Goal: Task Accomplishment & Management: Use online tool/utility

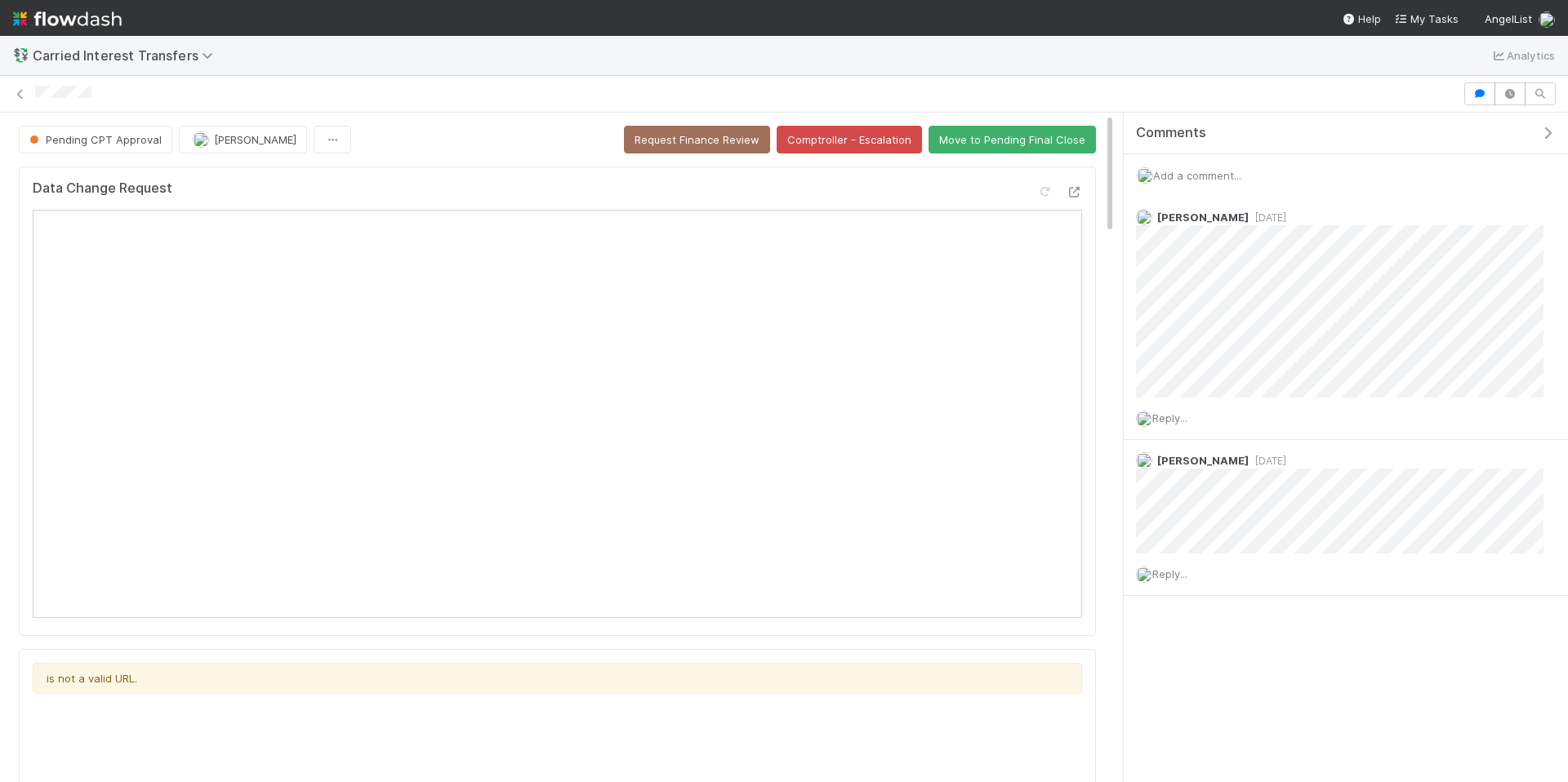
click at [1038, 91] on div at bounding box center [747, 94] width 1423 height 17
click at [471, 85] on div at bounding box center [747, 94] width 1423 height 17
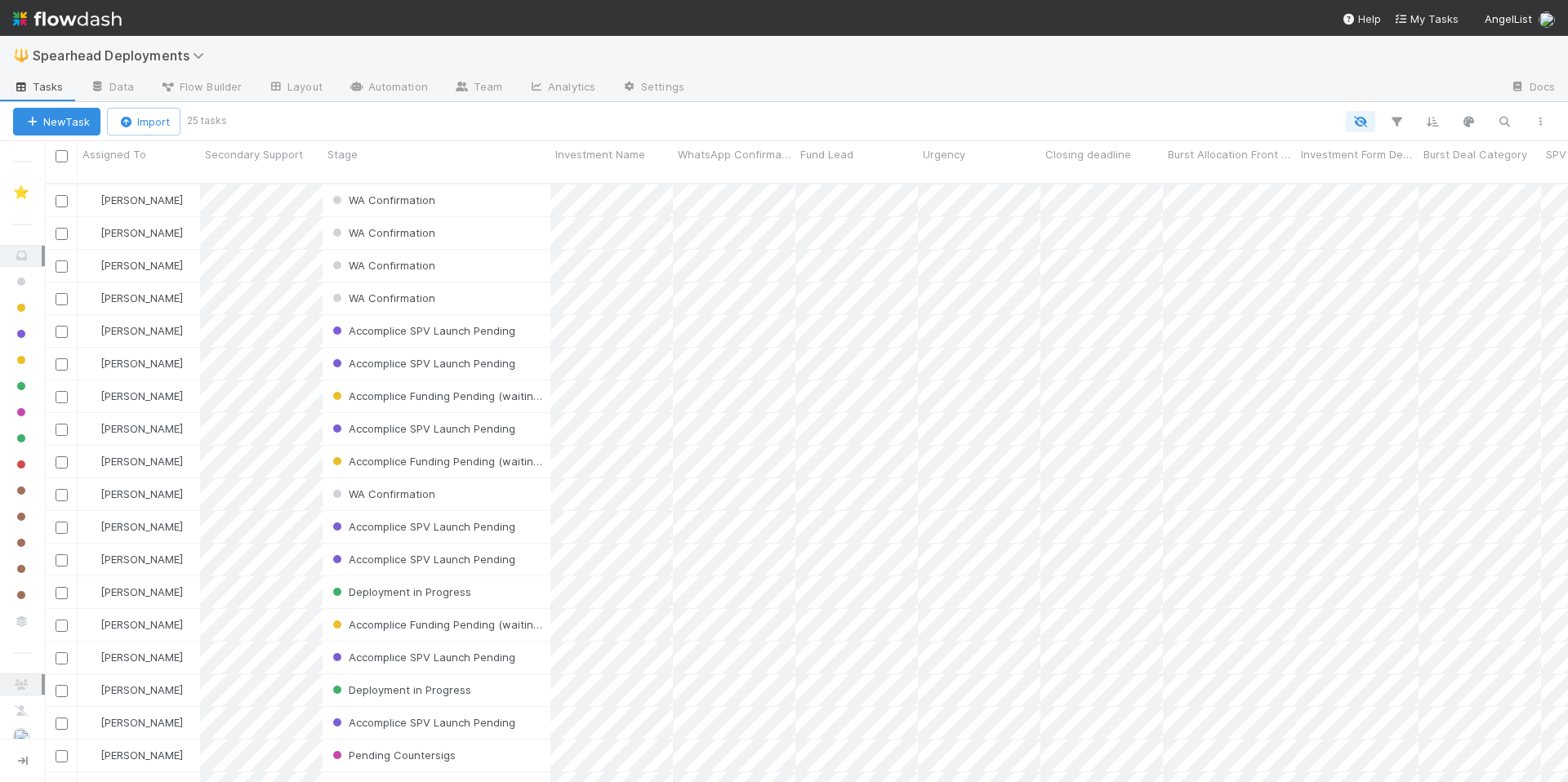
scroll to position [612, 1523]
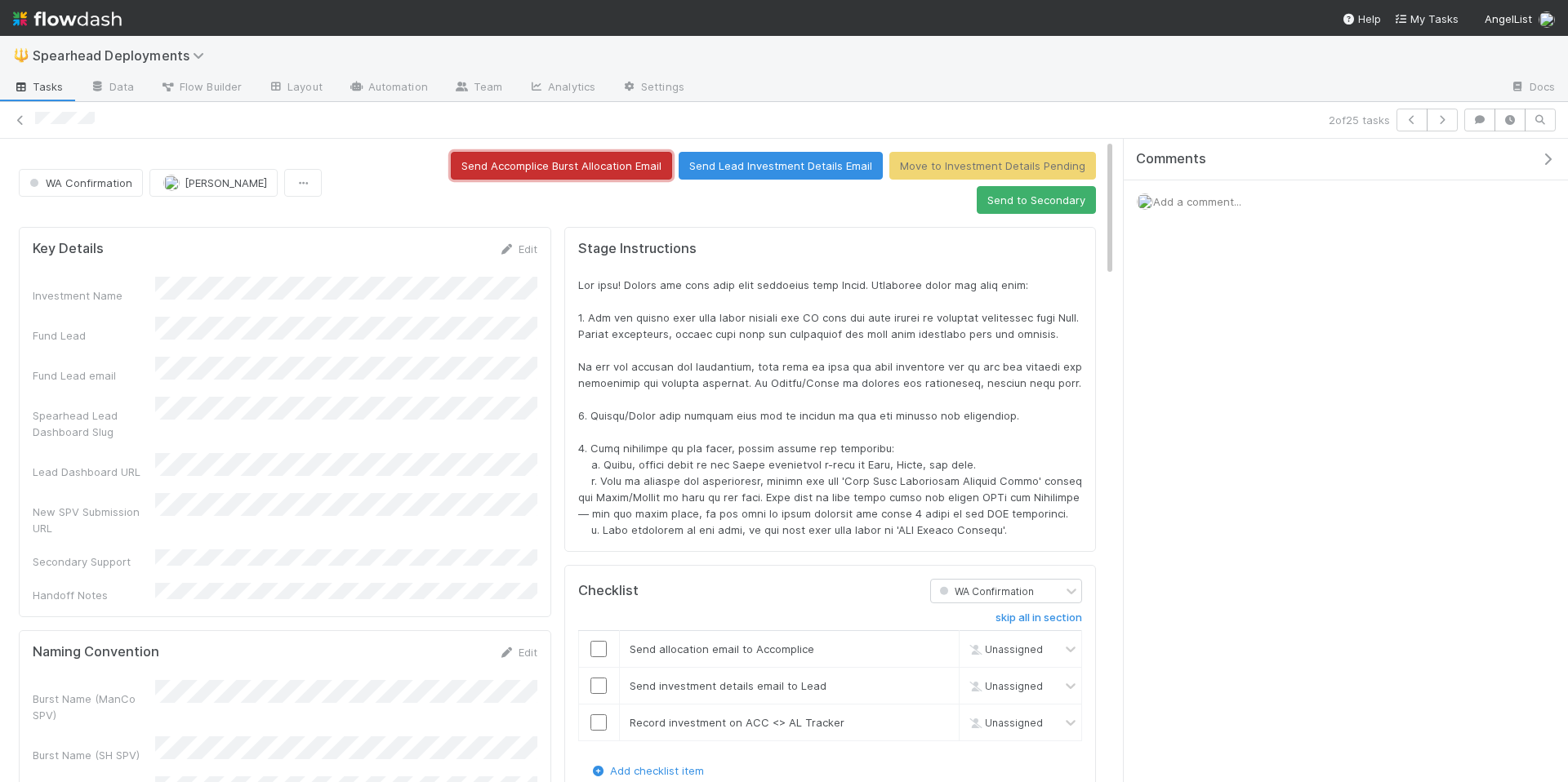
click at [462, 172] on button "Send Accomplice Burst Allocation Email" at bounding box center [561, 166] width 221 height 28
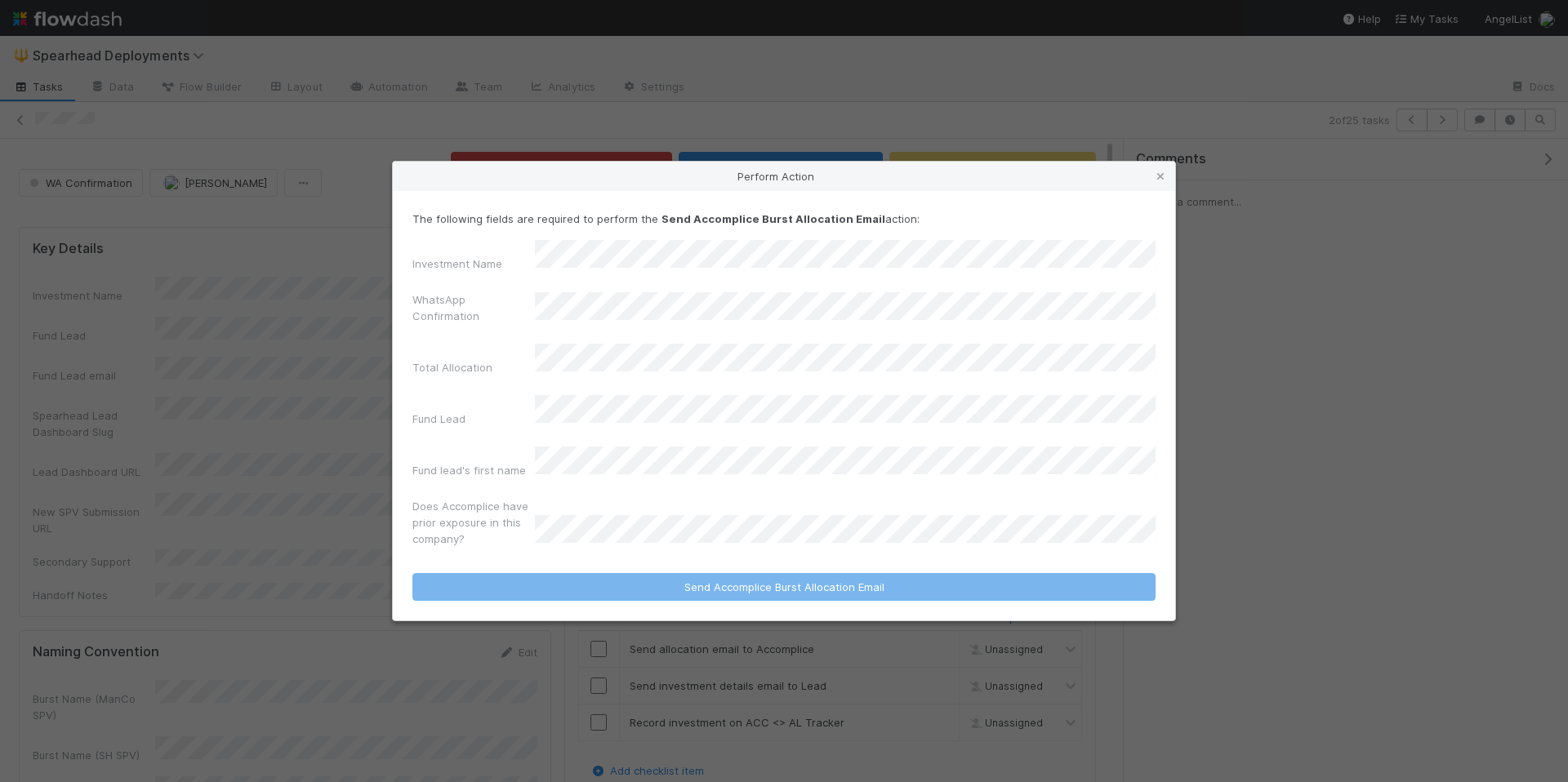
click at [673, 541] on form "The following fields are required to perform the Send Accomplice Burst Allocati…" at bounding box center [784, 406] width 743 height 390
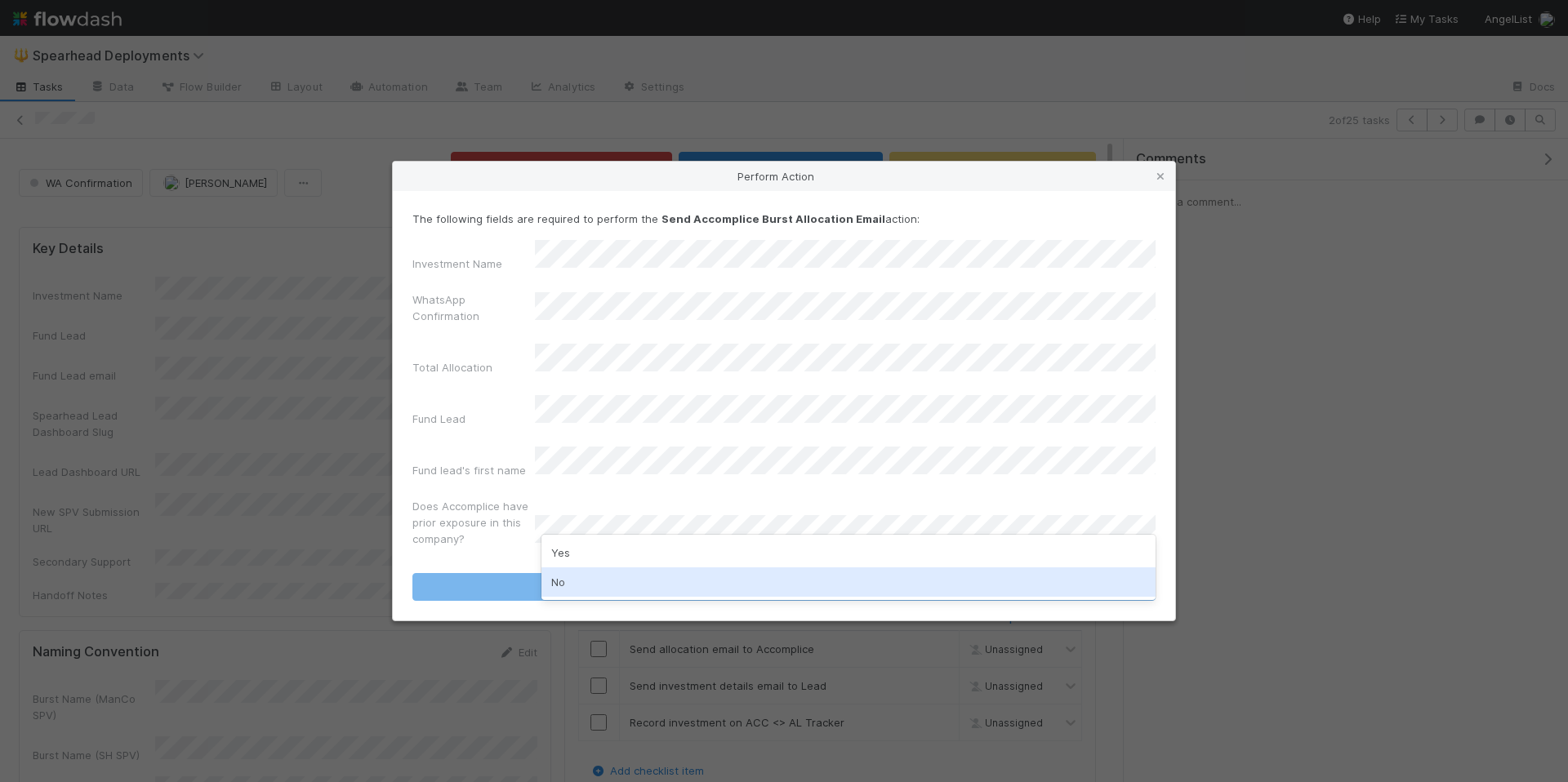
click at [620, 579] on div "No" at bounding box center [848, 583] width 614 height 29
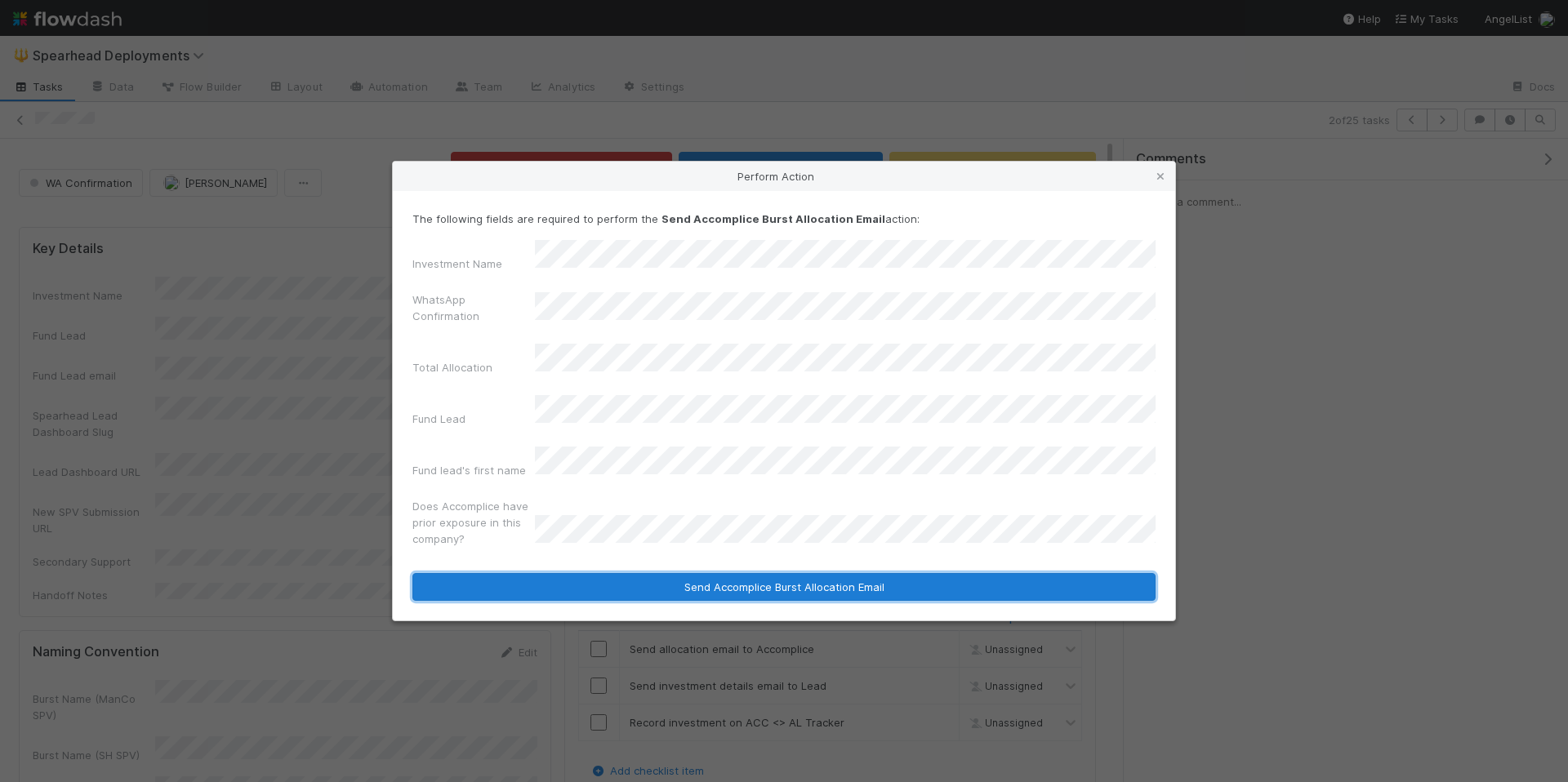
click at [735, 573] on button "Send Accomplice Burst Allocation Email" at bounding box center [784, 587] width 743 height 28
